Goal: Check status: Check status

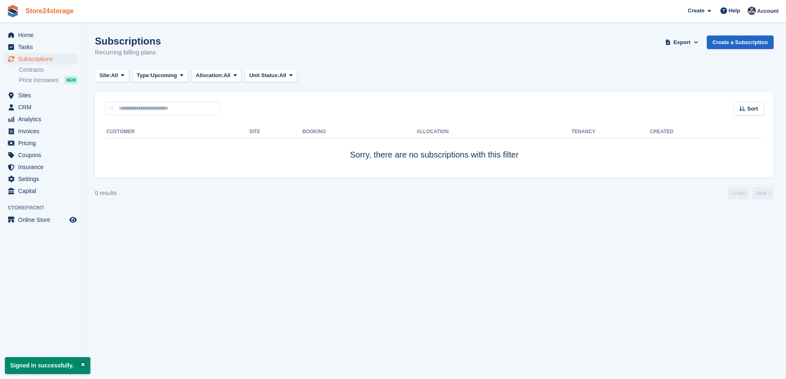
click at [45, 7] on link "Store24storage" at bounding box center [49, 11] width 55 height 14
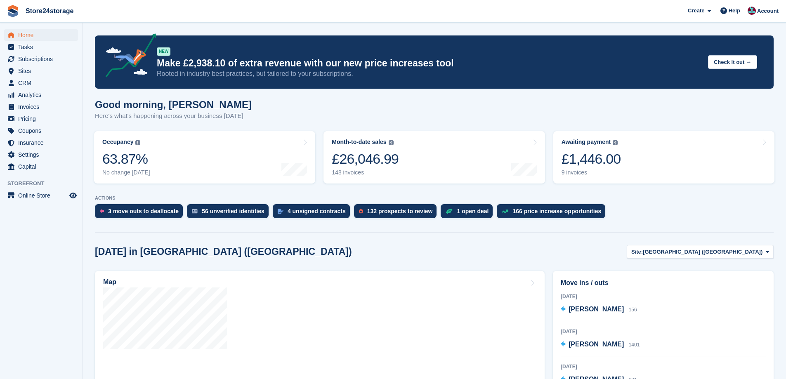
click at [641, 162] on link "Awaiting payment The total outstanding balance on all open invoices. £1,446.00 …" at bounding box center [663, 157] width 221 height 52
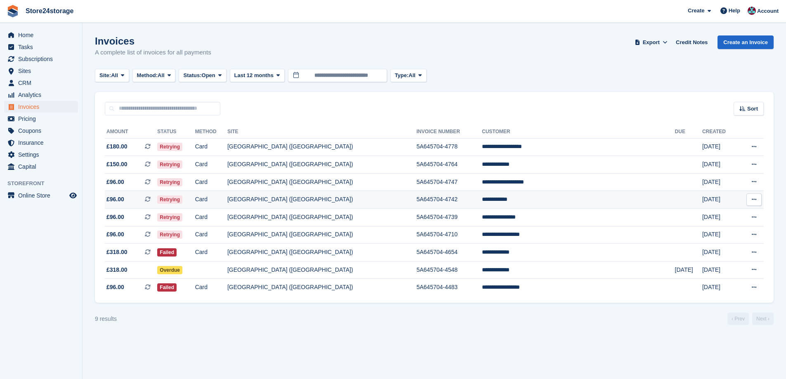
click at [756, 200] on button at bounding box center [753, 199] width 15 height 12
click at [725, 227] on p "View on Stripe" at bounding box center [722, 227] width 72 height 13
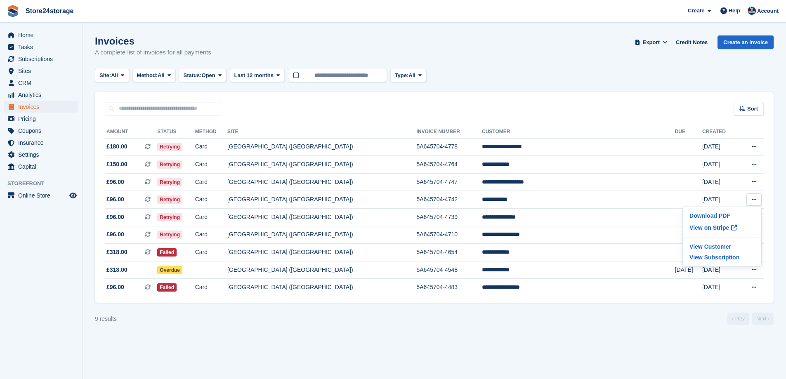
drag, startPoint x: 614, startPoint y: 358, endPoint x: 614, endPoint y: 353, distance: 4.9
click at [614, 353] on section "Invoices A complete list of invoices for all payments Export Export Invoices Ex…" at bounding box center [433, 189] width 703 height 379
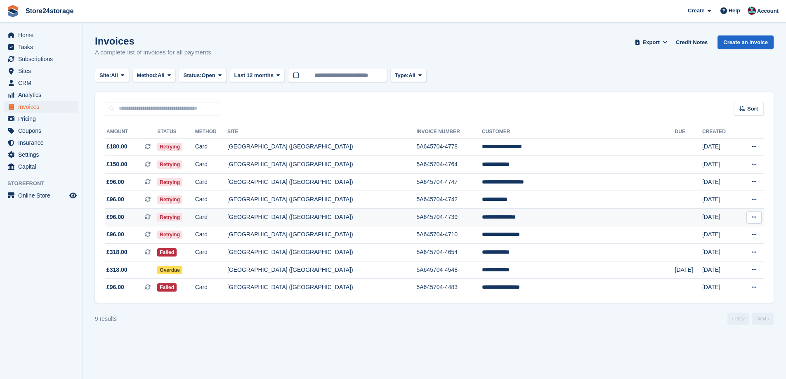
click at [750, 219] on button at bounding box center [753, 217] width 15 height 12
click at [722, 244] on p "View on Stripe" at bounding box center [722, 245] width 72 height 13
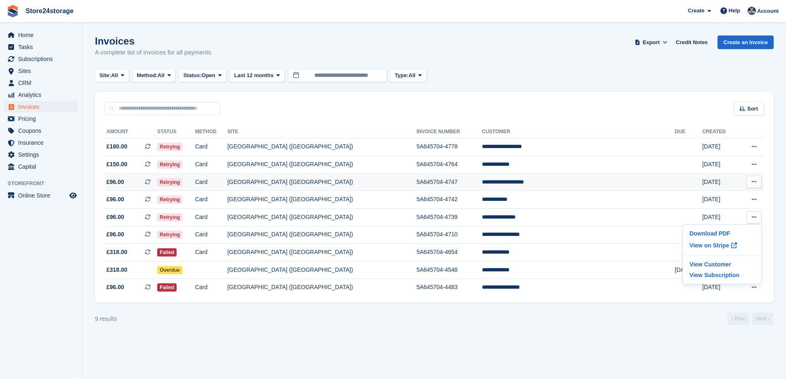
click at [759, 180] on button at bounding box center [753, 182] width 15 height 12
click at [702, 216] on div "Download PDF View on Stripe View Customer View Subscription" at bounding box center [721, 219] width 79 height 60
click at [705, 213] on p "View on Stripe" at bounding box center [722, 209] width 72 height 13
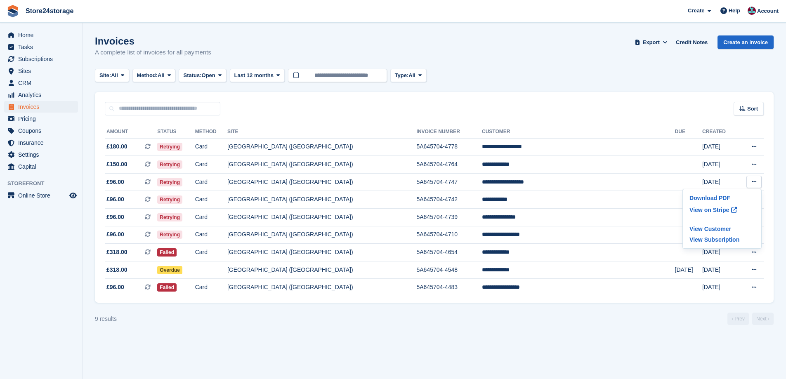
click at [414, 4] on span "Store24storage Create Subscription Invoice Contact Deal Discount Page Help Chat…" at bounding box center [393, 11] width 786 height 22
